Goal: Check status: Check status

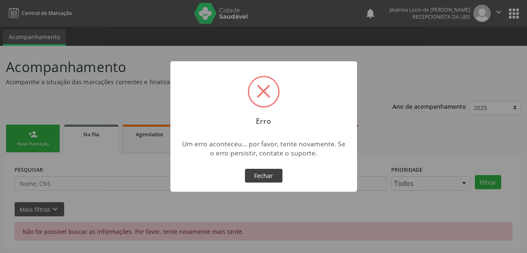
click at [270, 177] on button "Fechar" at bounding box center [263, 176] width 37 height 14
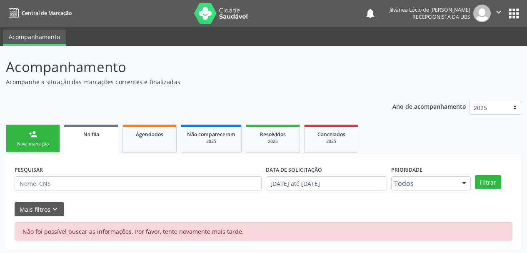
click at [500, 8] on icon "" at bounding box center [498, 11] width 9 height 9
click at [468, 48] on link "Sair" at bounding box center [477, 51] width 57 height 12
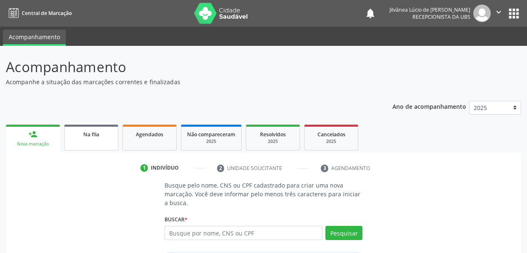
click at [91, 141] on link "Na fila" at bounding box center [91, 138] width 54 height 26
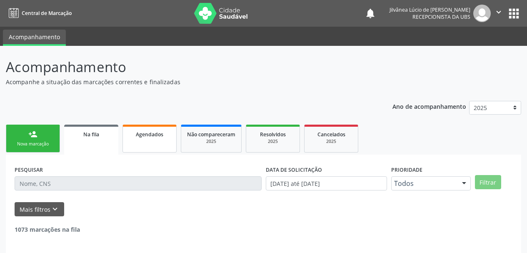
click at [153, 141] on link "Agendados" at bounding box center [149, 139] width 54 height 28
select select "9"
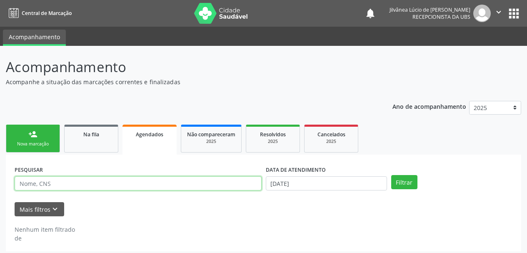
click at [158, 188] on input "text" at bounding box center [138, 183] width 247 height 14
paste input "[PERSON_NAME]"
type input "[PERSON_NAME]"
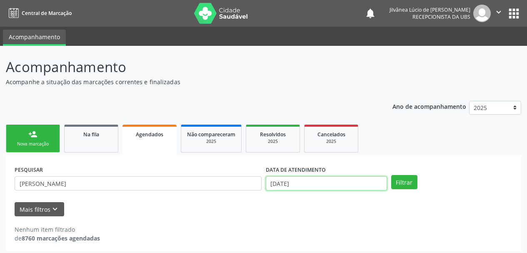
click at [331, 179] on input "[DATE]" at bounding box center [326, 183] width 121 height 14
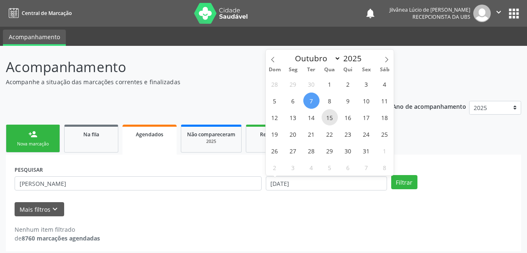
click at [327, 117] on span "15" at bounding box center [329, 117] width 16 height 16
type input "[DATE]"
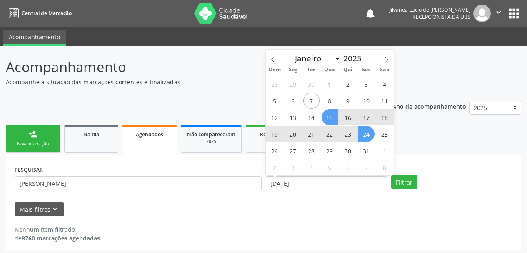
click at [404, 151] on ul "person_add Nova marcação Na fila Agendados Não compareceram 2025 Resolvidos 202…" at bounding box center [263, 138] width 515 height 32
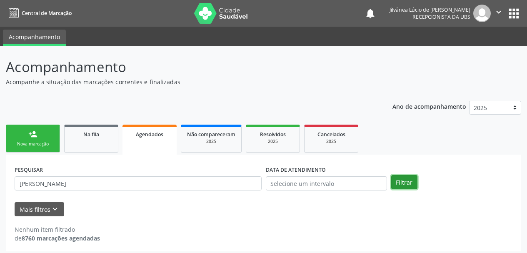
click at [407, 181] on button "Filtrar" at bounding box center [404, 182] width 26 height 14
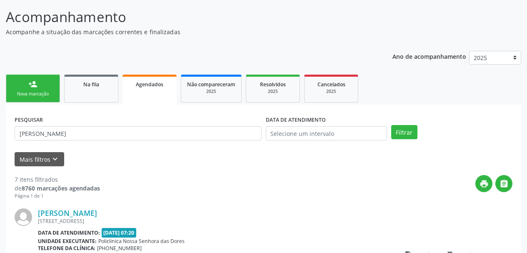
scroll to position [125, 0]
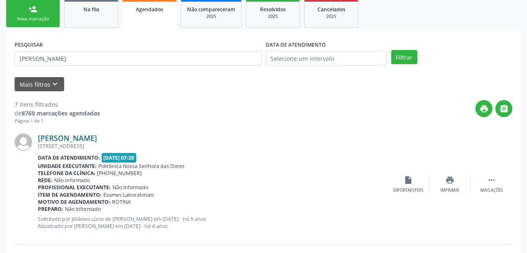
click at [76, 134] on link "[PERSON_NAME]" at bounding box center [67, 137] width 59 height 9
